Goal: Contribute content

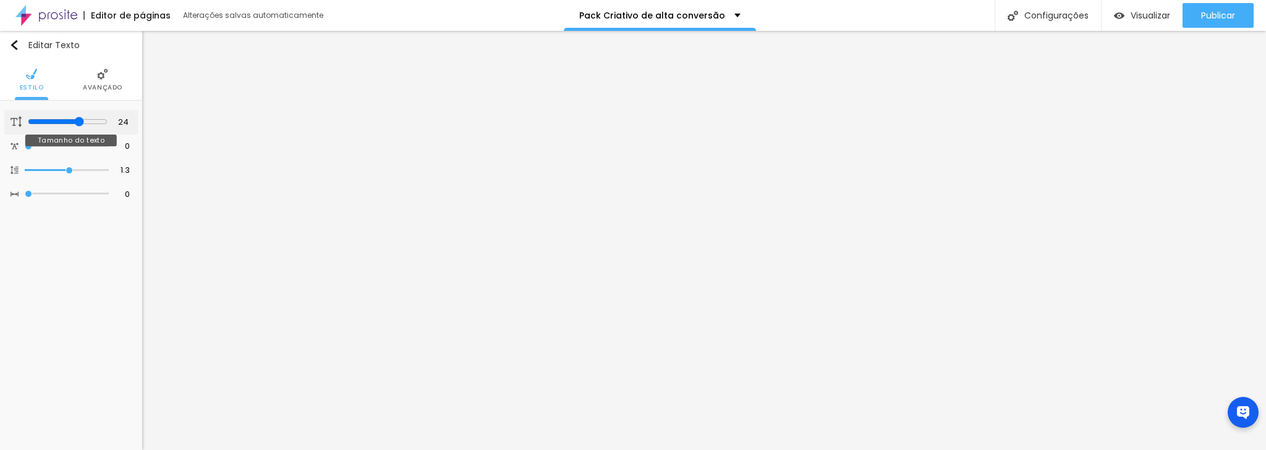
type input "23"
type input "22"
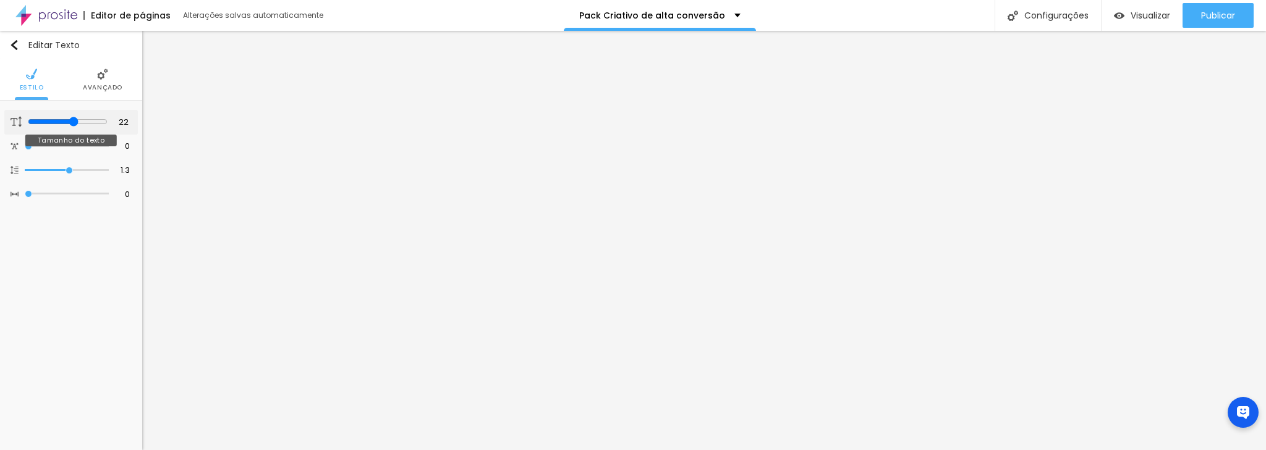
click at [74, 120] on input "range" at bounding box center [68, 122] width 80 height 10
type input "1.4"
type input "1.3"
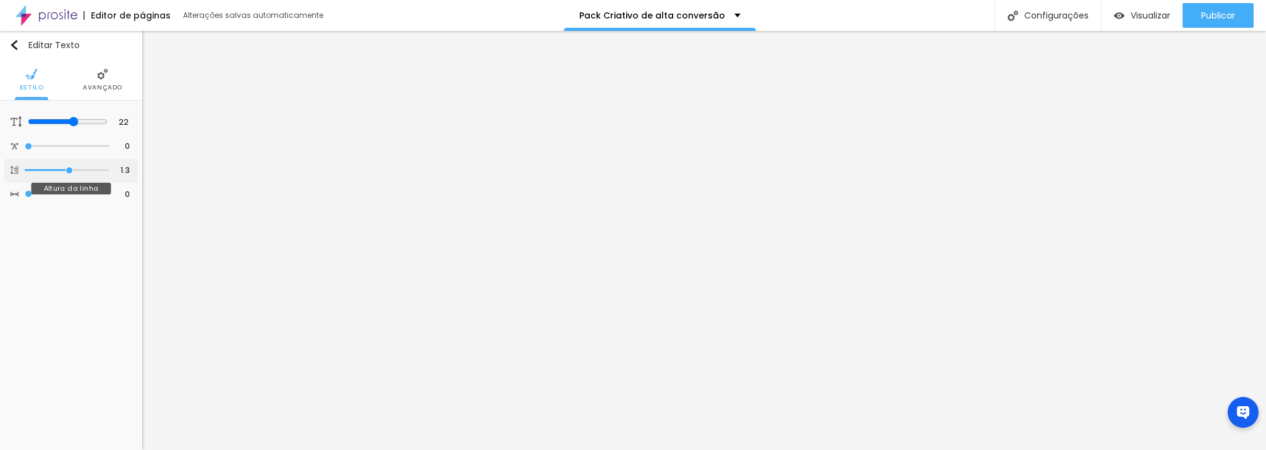
type input "1.2"
type input "1.3"
type input "1.4"
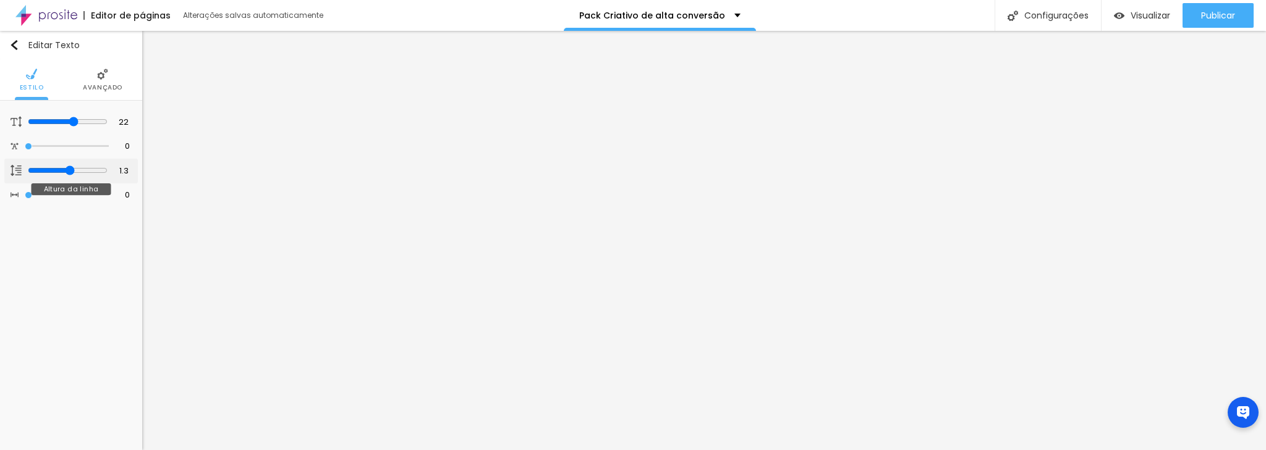
type input "1.4"
click at [72, 169] on input "range" at bounding box center [68, 171] width 80 height 10
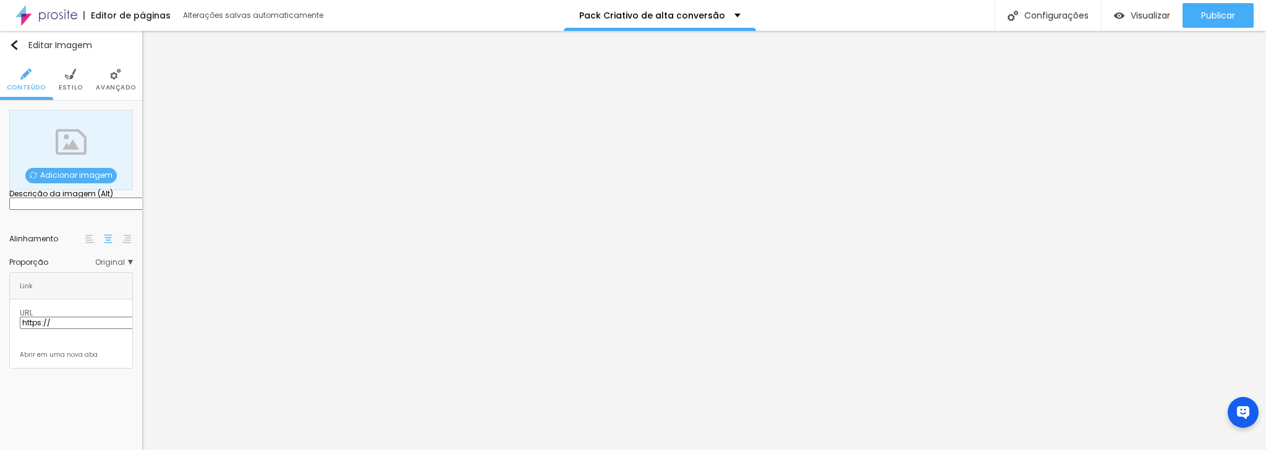
click at [62, 178] on span "Adicionar imagem" at bounding box center [70, 175] width 91 height 15
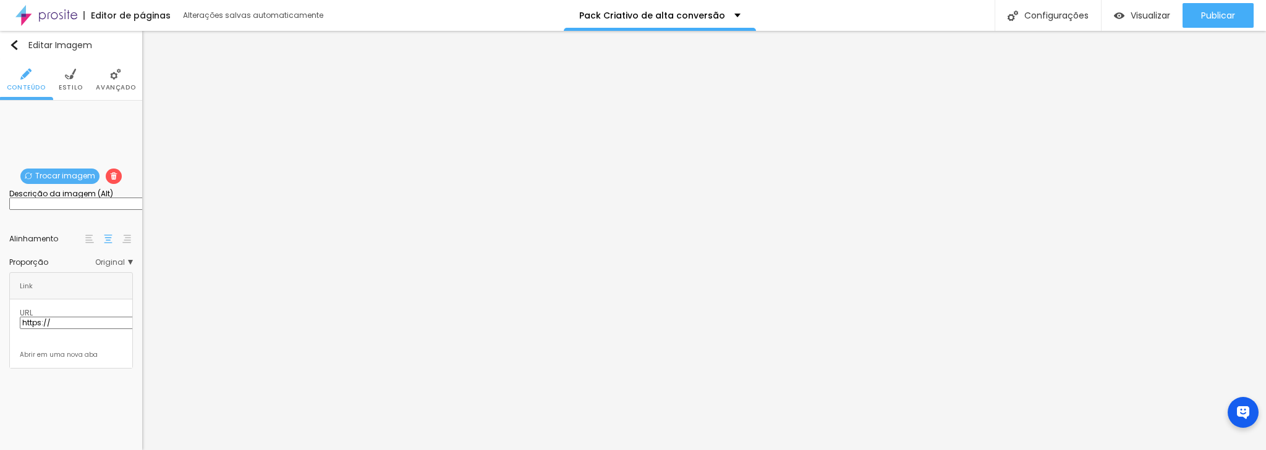
click at [68, 85] on span "Estilo" at bounding box center [71, 88] width 24 height 6
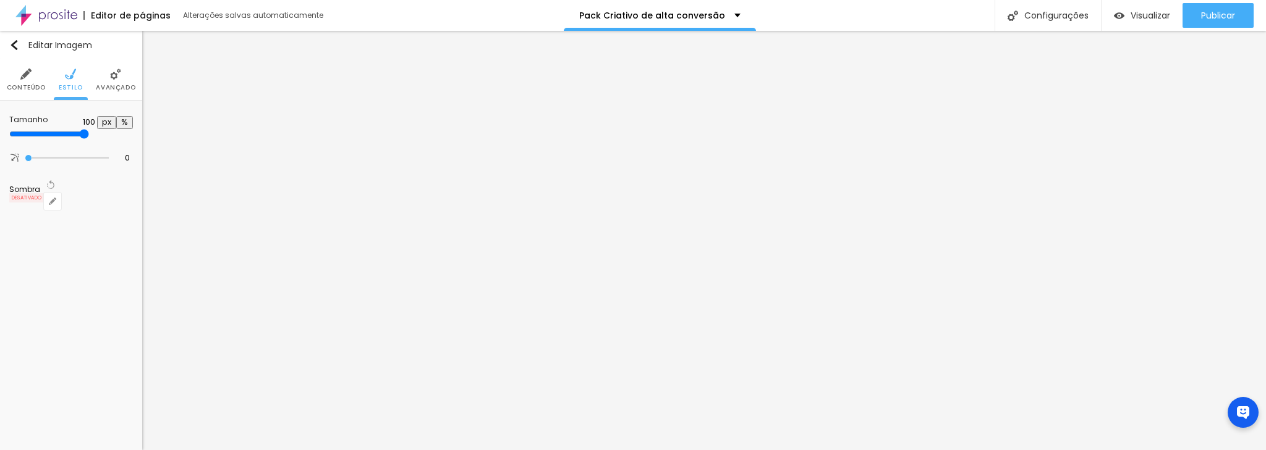
type input "80"
type input "75"
type input "70"
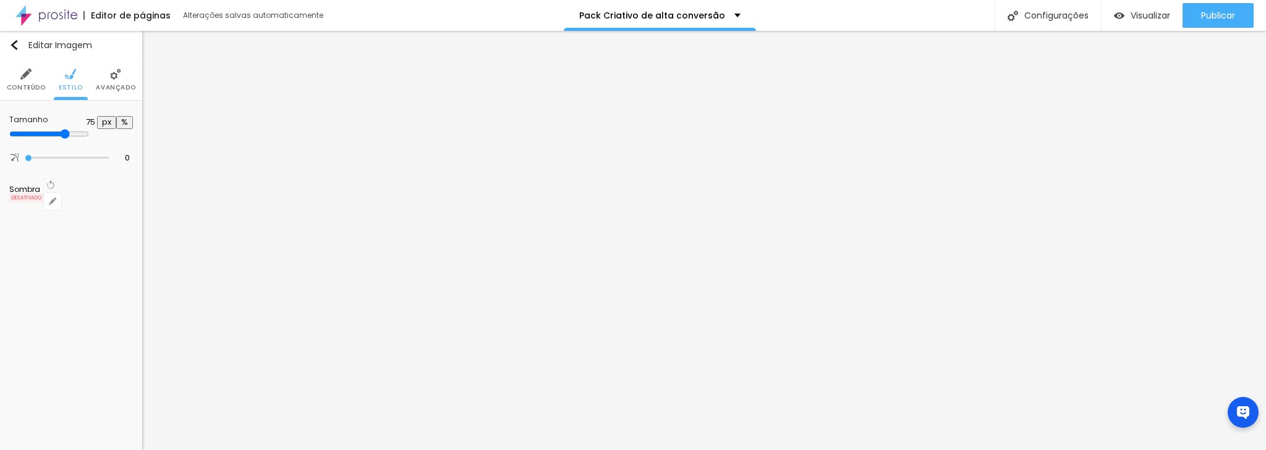
type input "70"
type input "65"
type input "60"
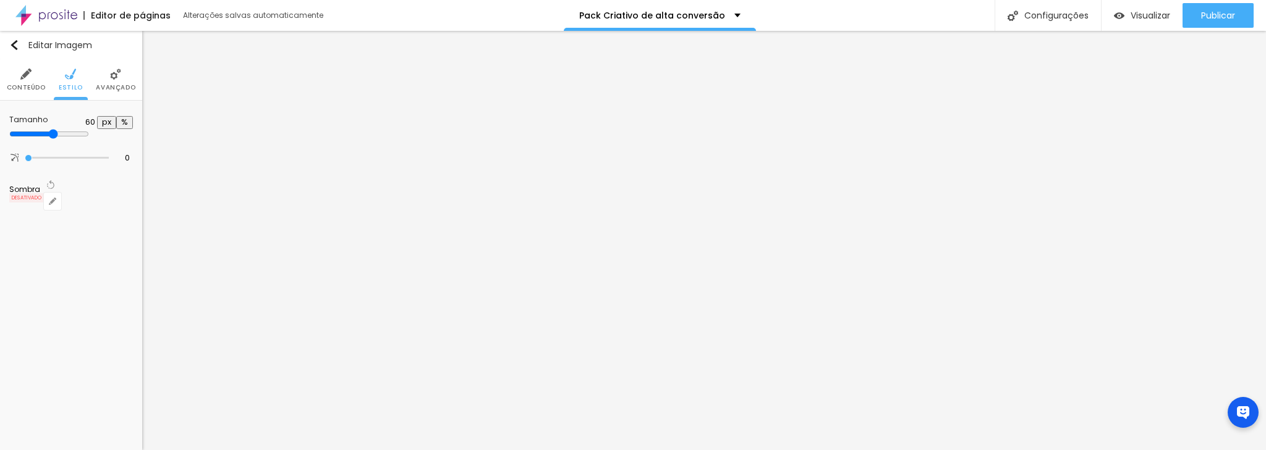
type input "55"
type input "50"
type input "45"
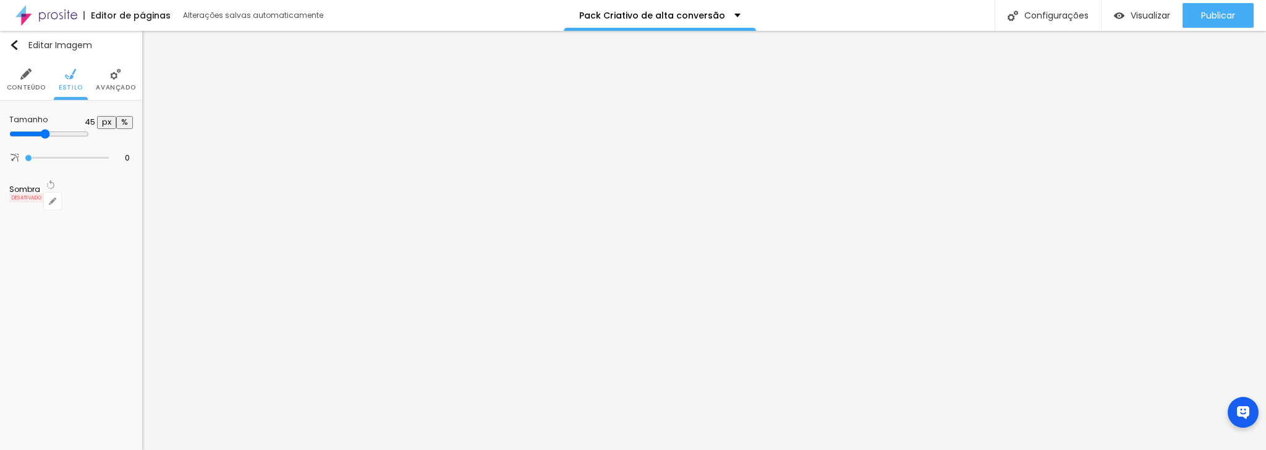
type input "45"
type input "40"
drag, startPoint x: 104, startPoint y: 132, endPoint x: 54, endPoint y: 131, distance: 50.7
type input "40"
click at [54, 131] on input "range" at bounding box center [49, 134] width 80 height 10
